Goal: Find specific page/section: Find specific page/section

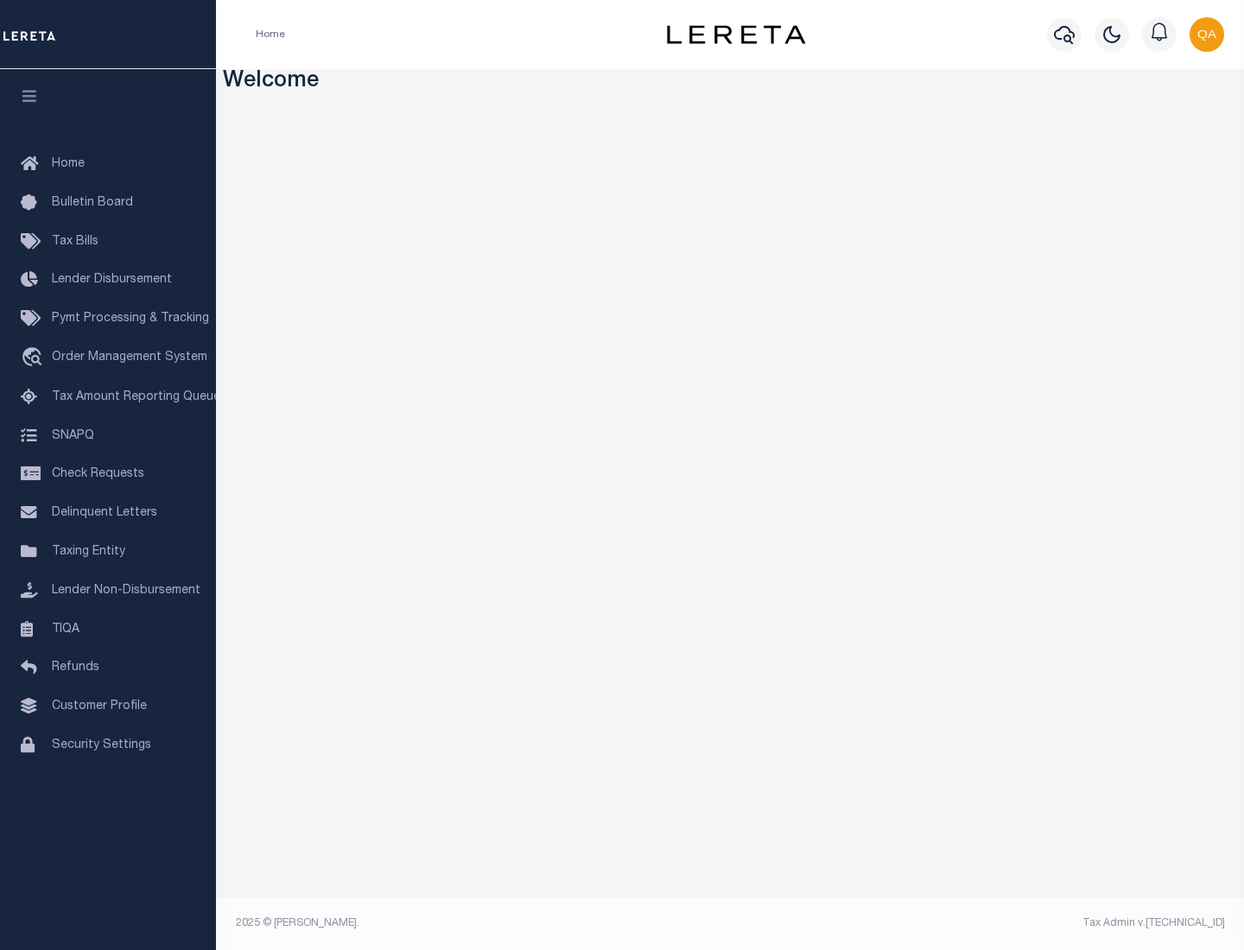
click at [108, 629] on link "TIQA" at bounding box center [108, 630] width 216 height 39
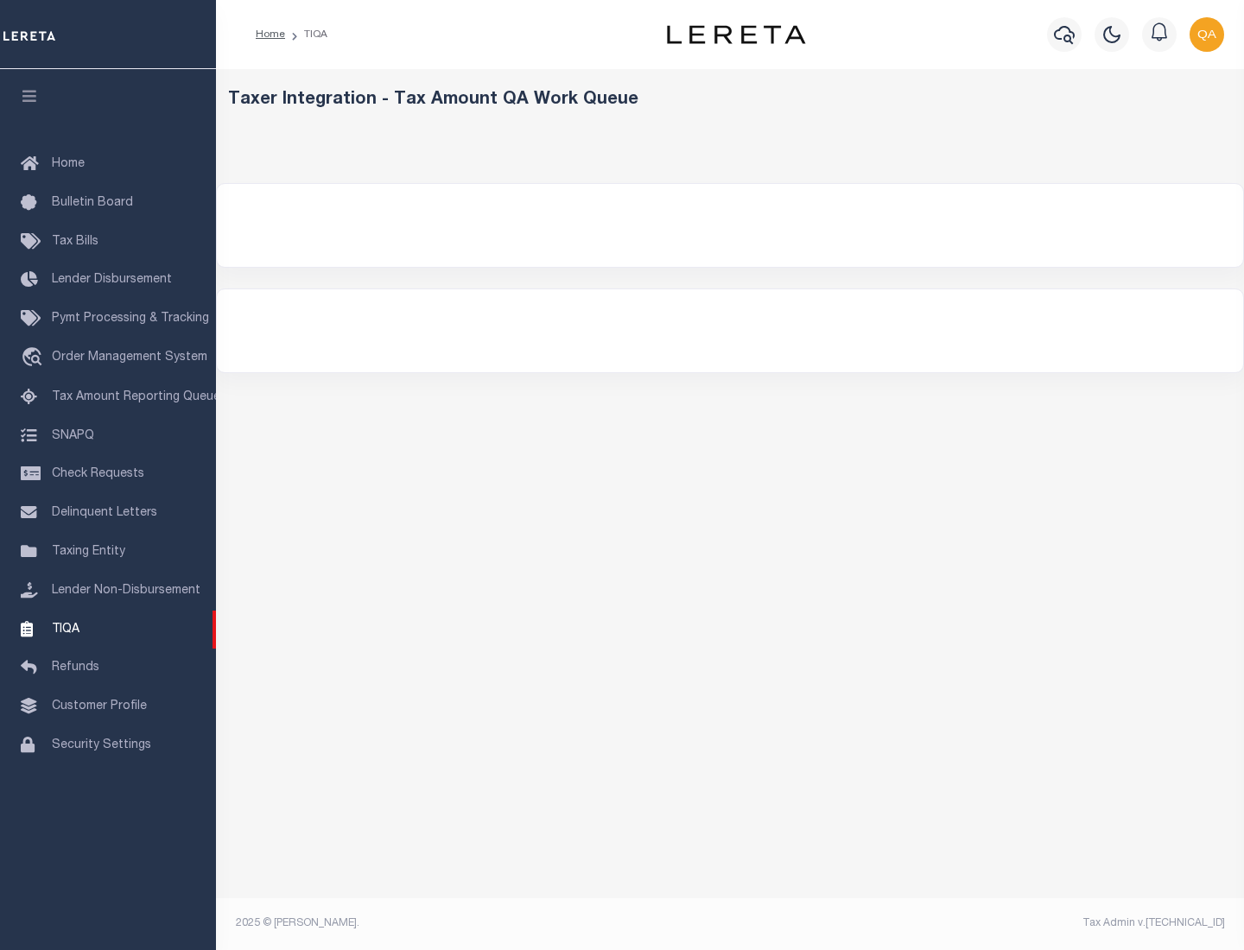
select select "200"
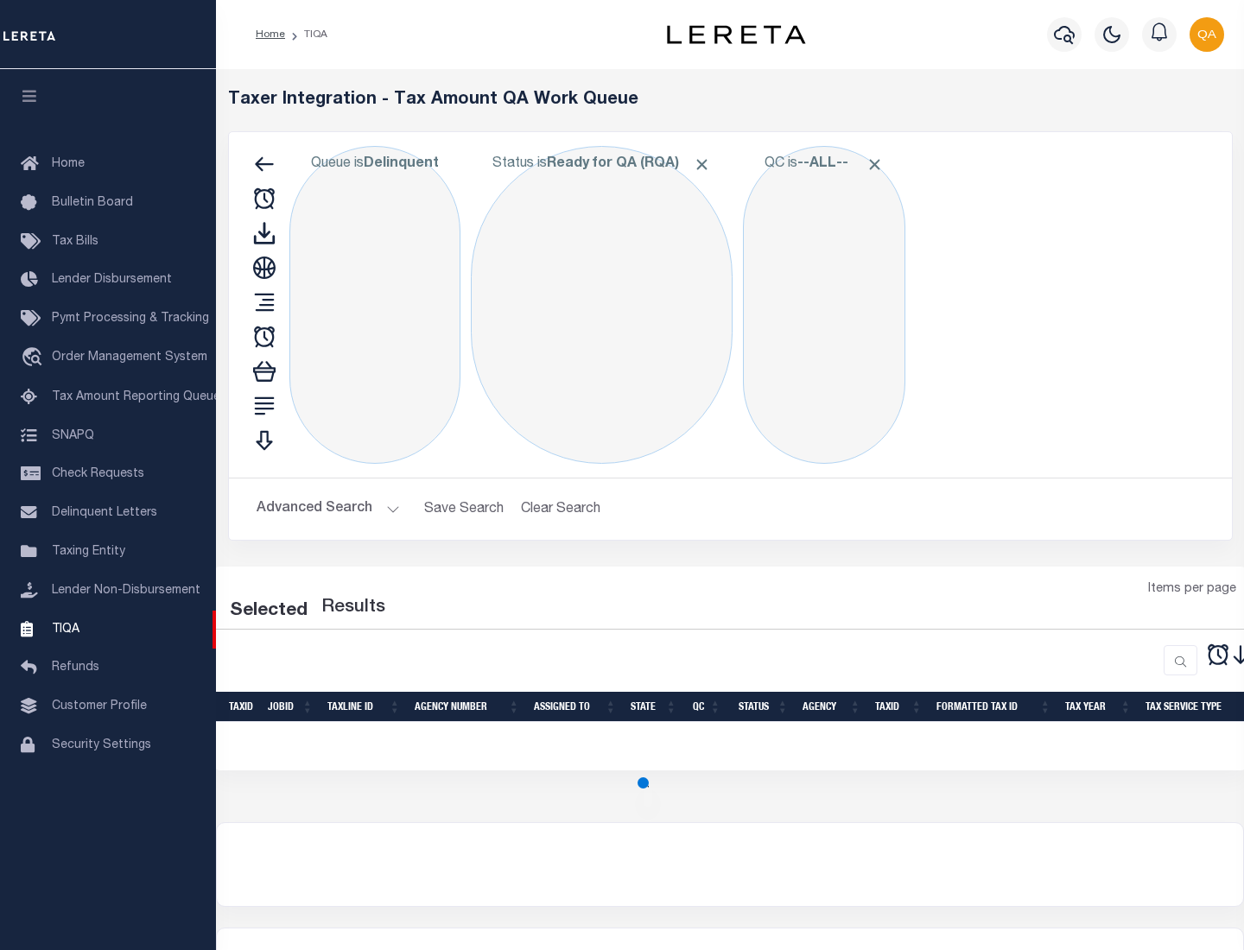
select select "200"
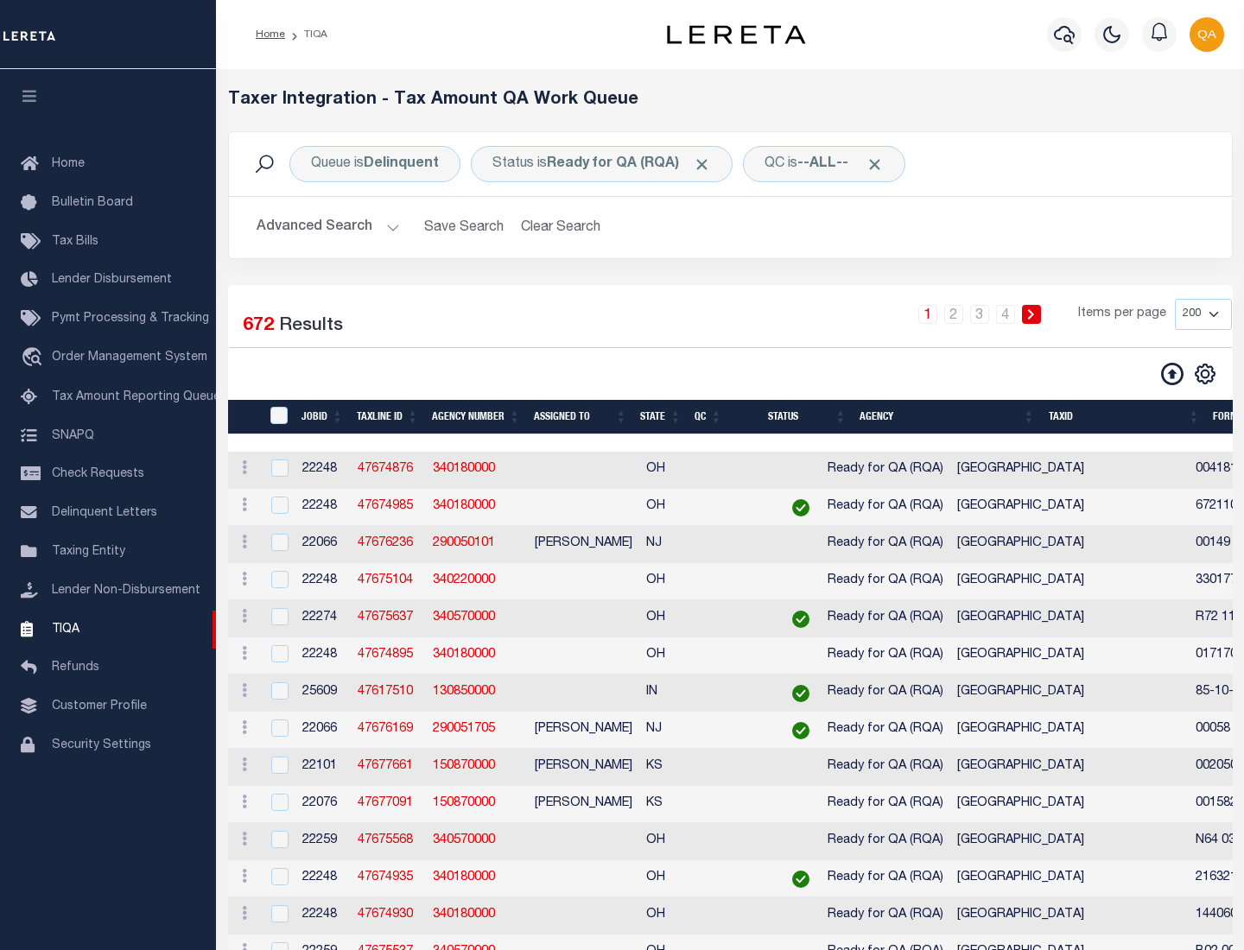
click at [707, 164] on span "Click to Remove" at bounding box center [702, 164] width 18 height 18
